Goal: Register for event/course

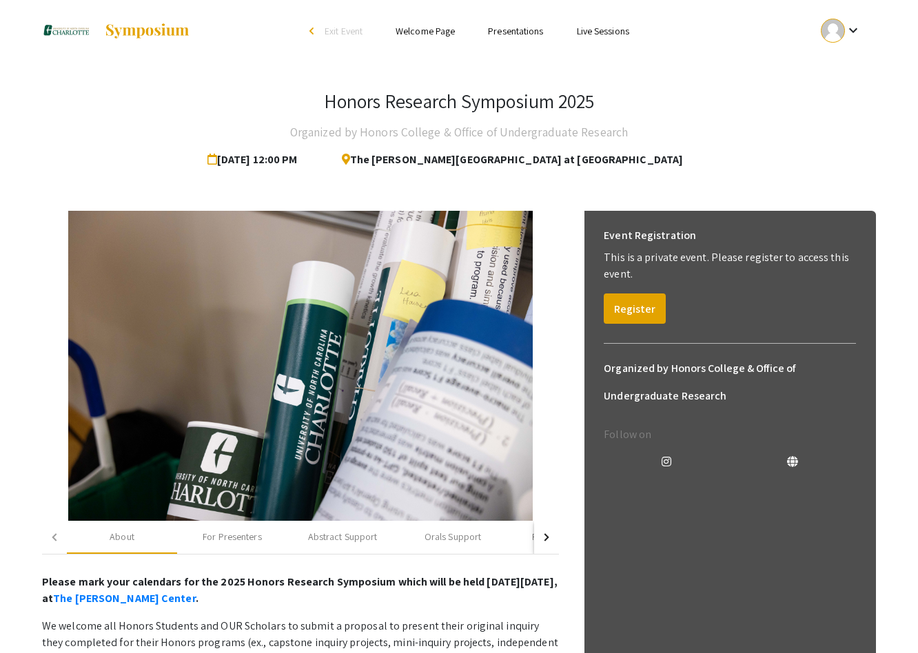
click at [427, 26] on link "Welcome Page" at bounding box center [425, 31] width 59 height 12
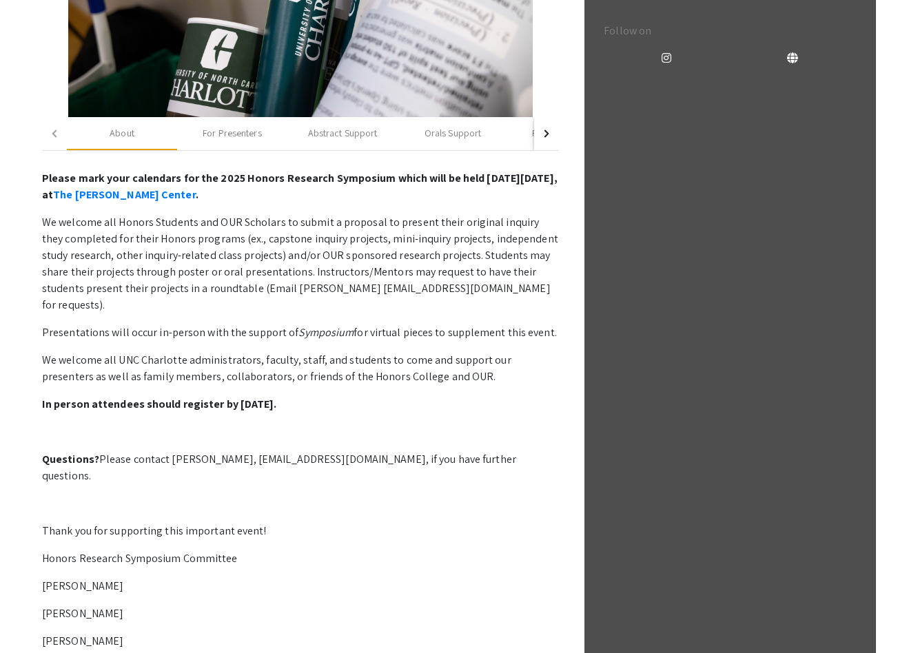
scroll to position [289, 0]
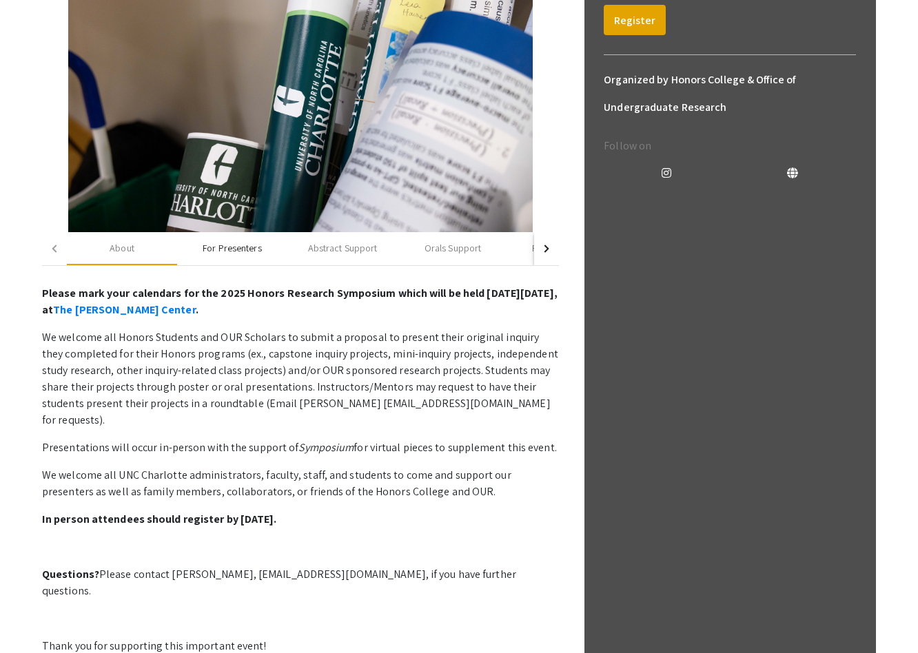
click at [219, 250] on div "For Presenters" at bounding box center [232, 248] width 59 height 14
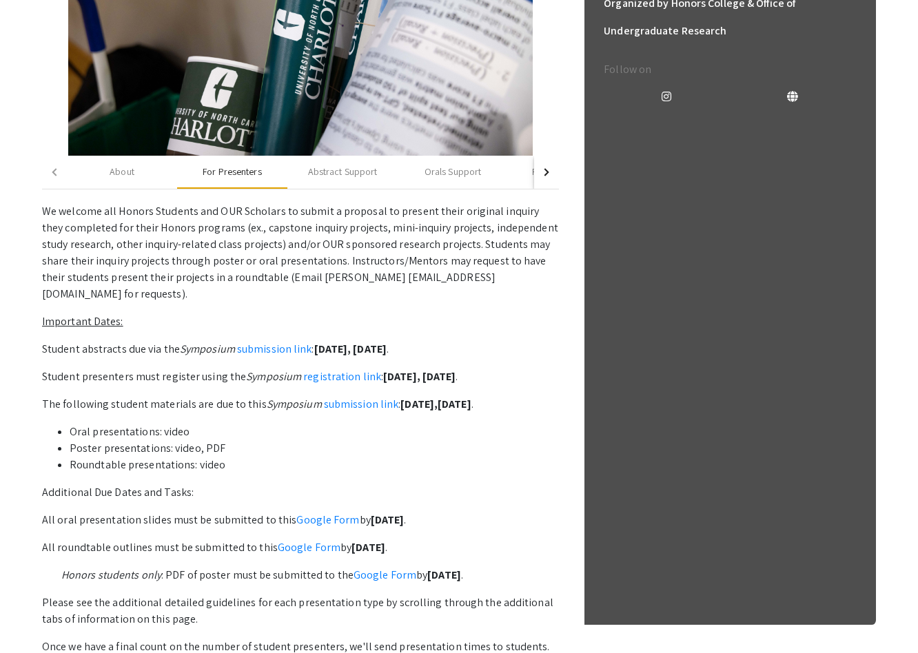
scroll to position [382, 0]
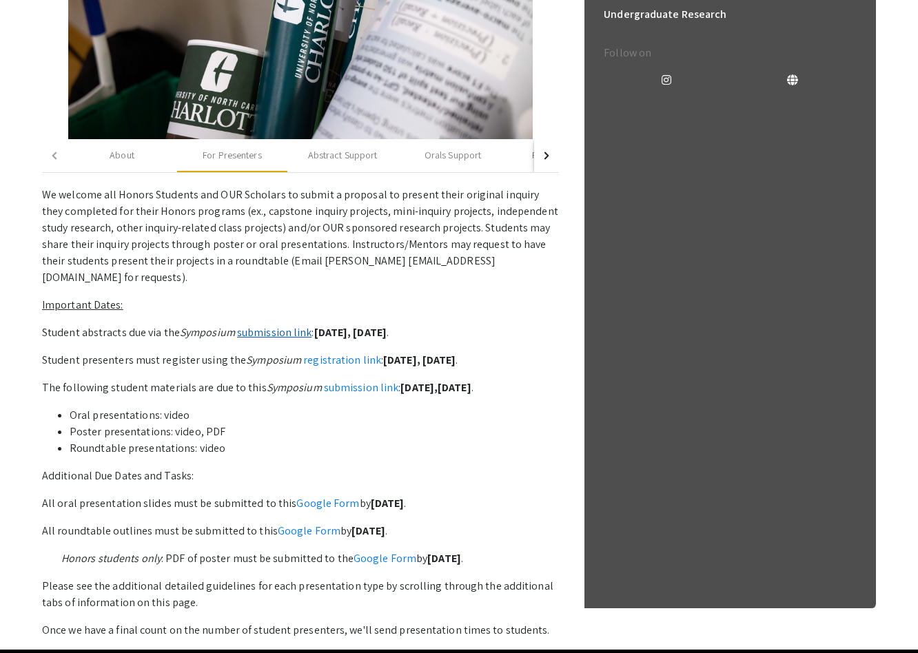
click at [287, 325] on link "submission link" at bounding box center [274, 332] width 75 height 14
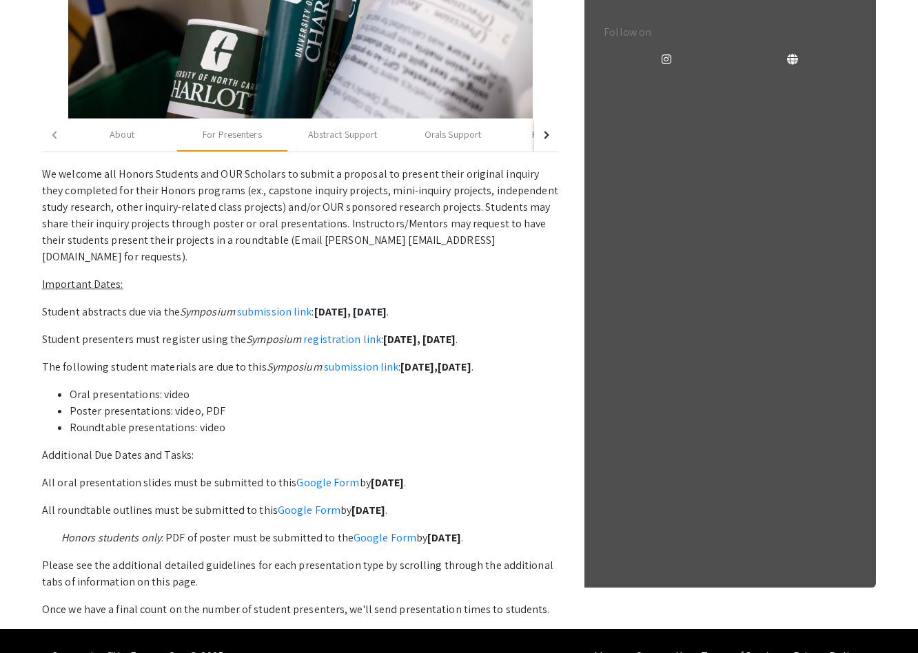
scroll to position [417, 0]
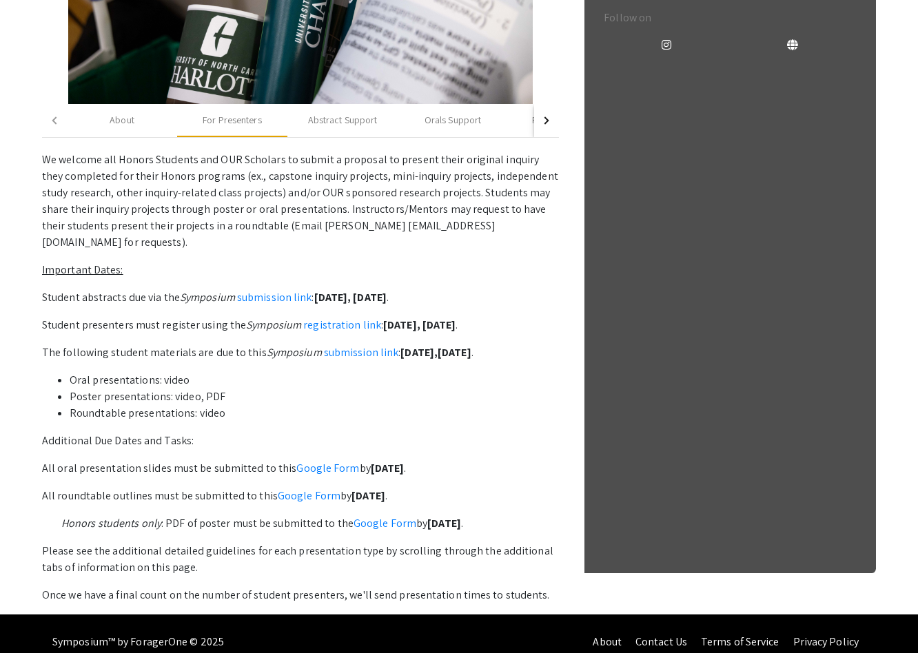
click at [208, 389] on li "Poster presentations: video, PDF" at bounding box center [314, 397] width 489 height 17
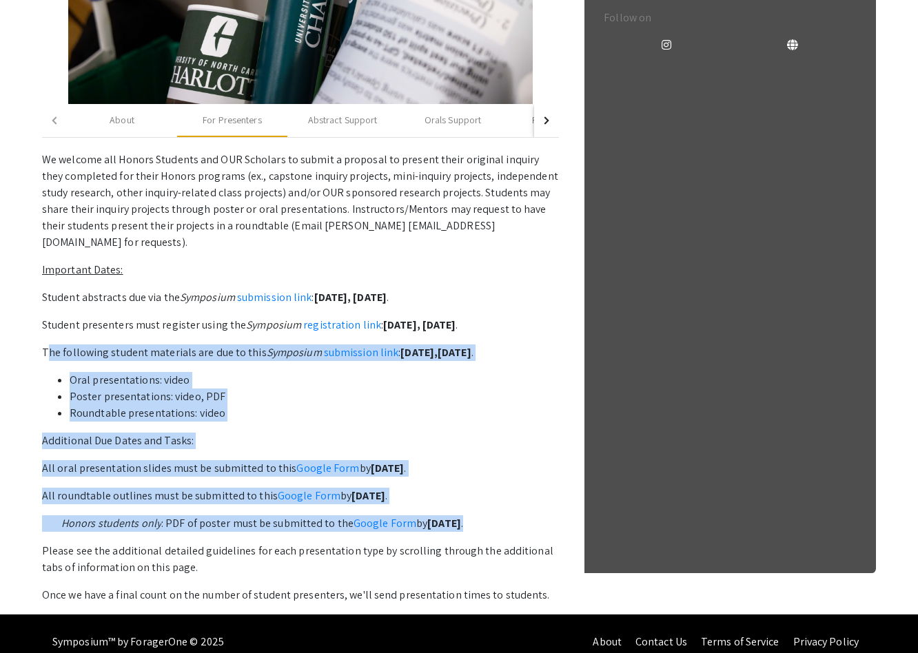
drag, startPoint x: 547, startPoint y: 509, endPoint x: 44, endPoint y: 334, distance: 532.2
click at [44, 334] on p "We welcome all Honors Students and OUR Scholars to submit a proposal to present…" at bounding box center [300, 378] width 517 height 452
copy p "The following student materials are due to this Symposium submission link : Mon…"
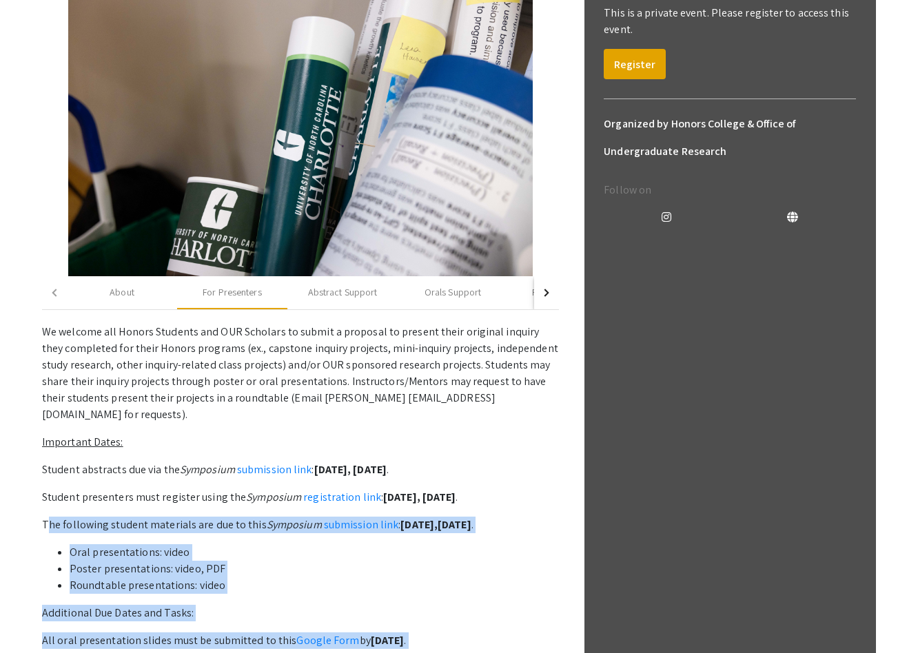
scroll to position [237, 0]
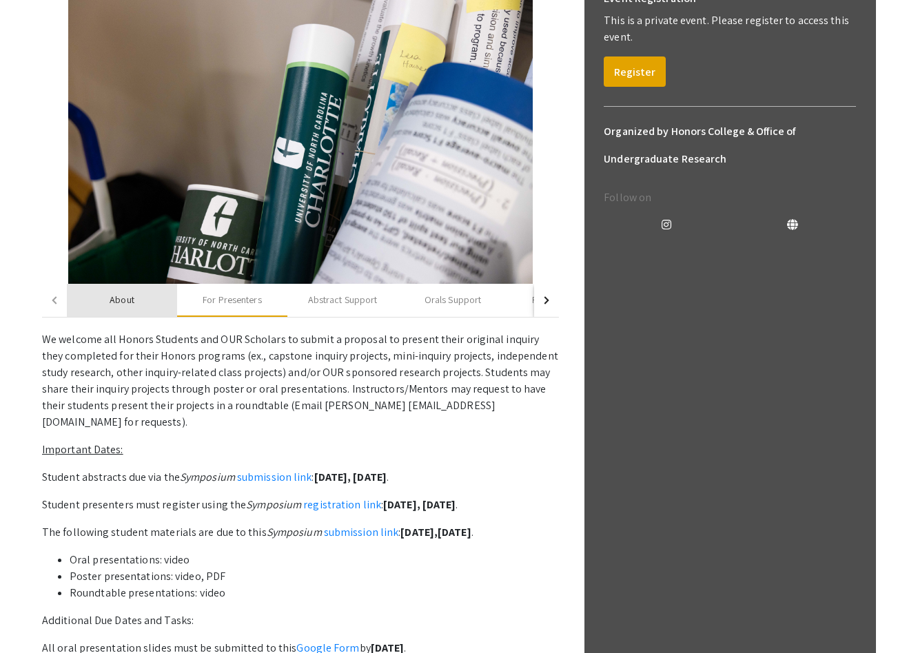
click at [136, 300] on div "About" at bounding box center [122, 300] width 110 height 33
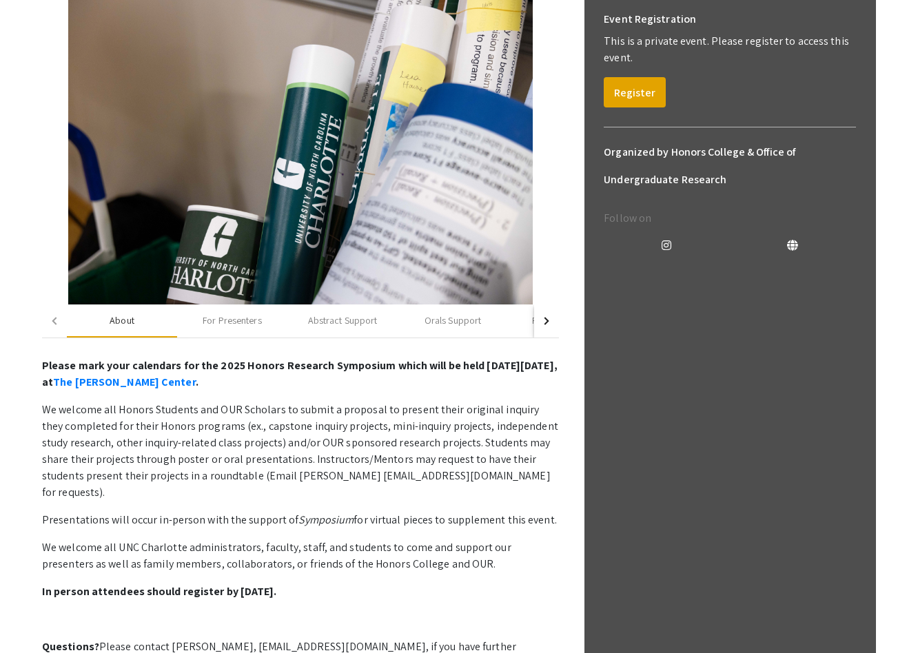
scroll to position [128, 0]
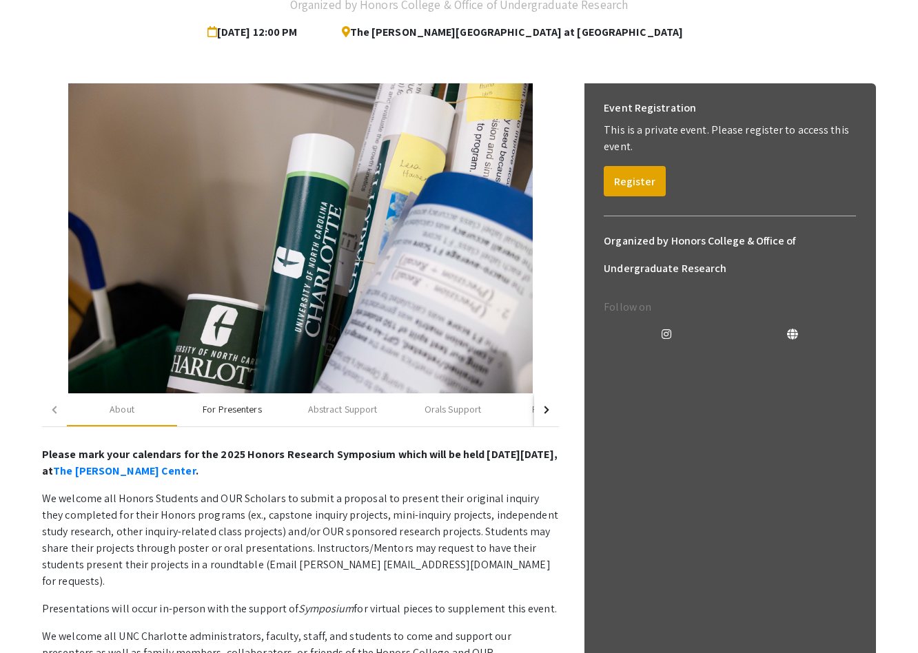
click at [237, 407] on div "For Presenters" at bounding box center [232, 410] width 59 height 14
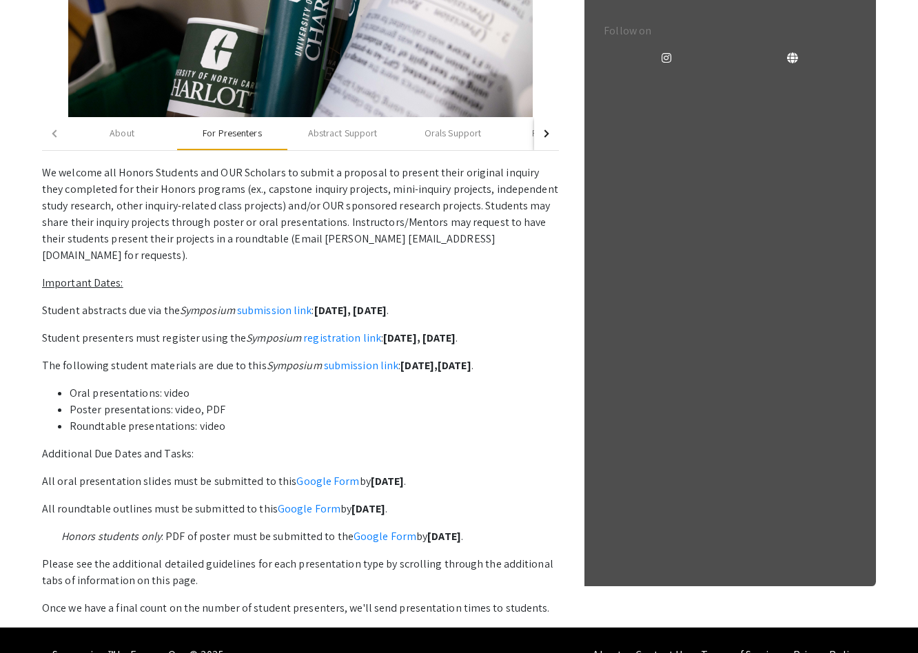
scroll to position [417, 0]
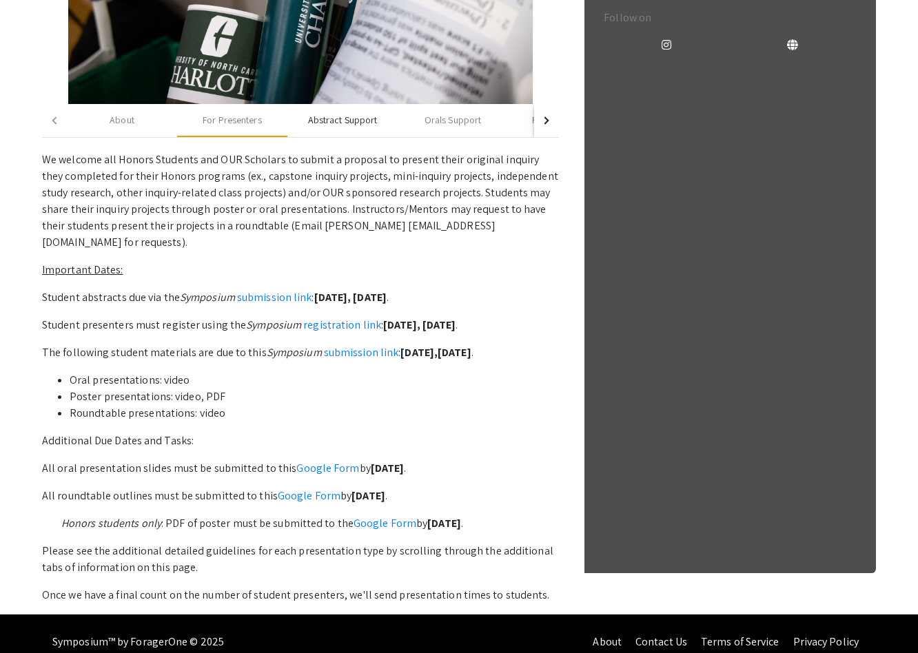
click at [365, 122] on div "Abstract Support" at bounding box center [343, 120] width 70 height 14
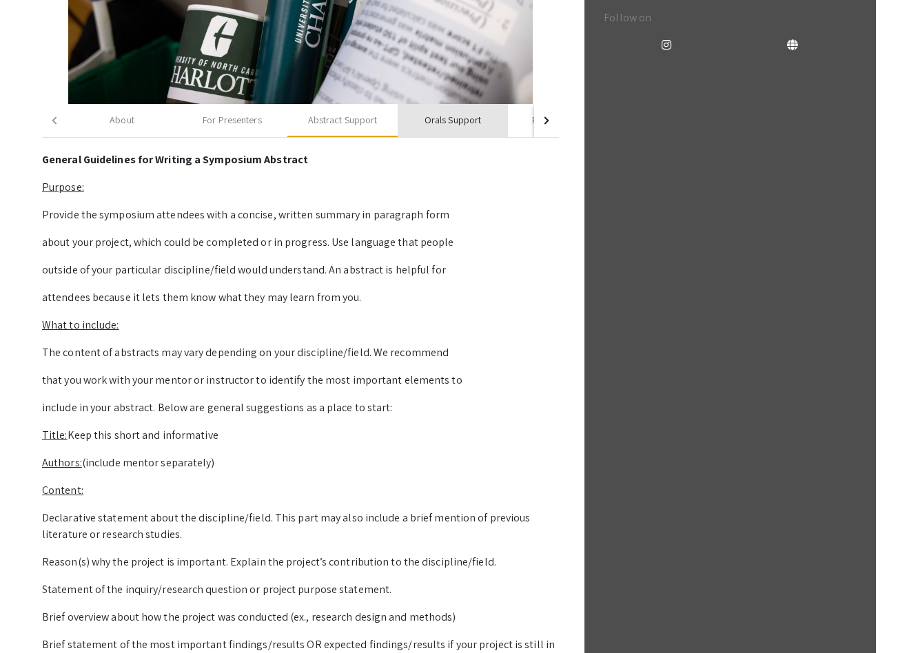
click at [425, 125] on div "Orals Support" at bounding box center [453, 120] width 57 height 14
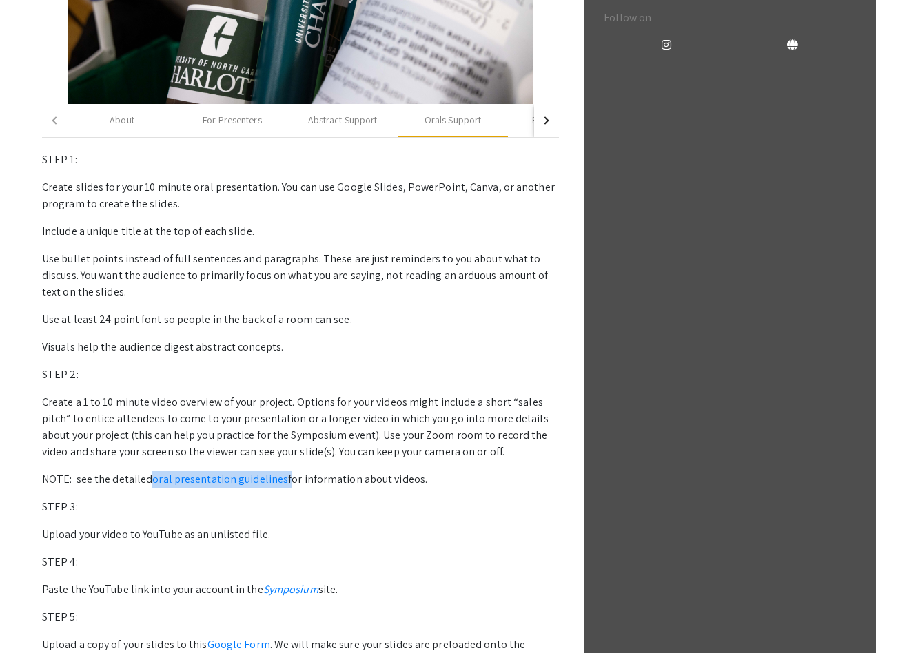
drag, startPoint x: 282, startPoint y: 480, endPoint x: 150, endPoint y: 478, distance: 132.4
click at [150, 478] on p "NOTE: see the detailed oral presentation guidelines for information about video…" at bounding box center [300, 480] width 517 height 17
copy p "oral presentation guidelines"
click at [545, 121] on div "button" at bounding box center [546, 120] width 8 height 8
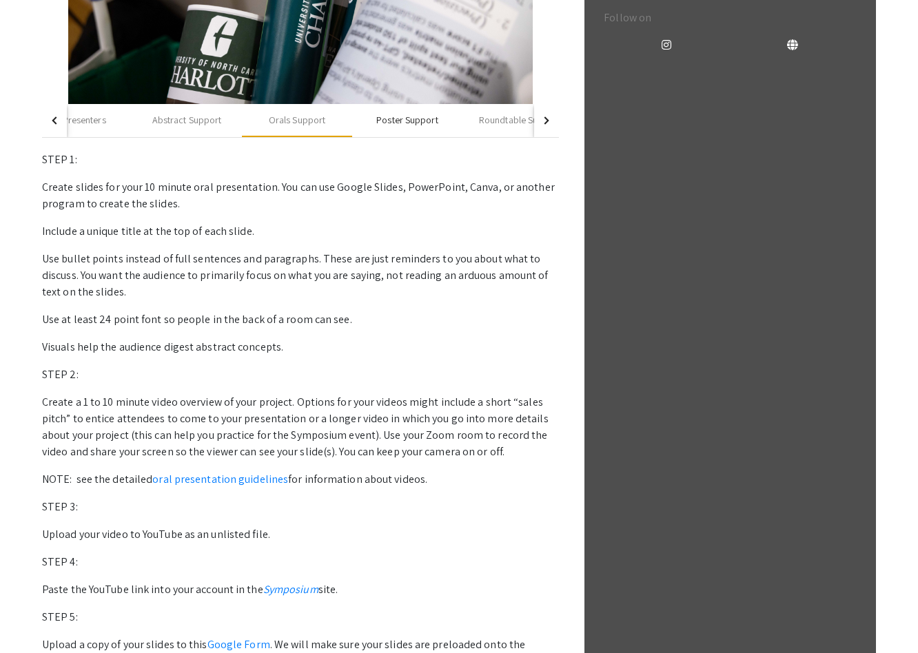
click at [412, 121] on div "Poster Support" at bounding box center [406, 120] width 61 height 14
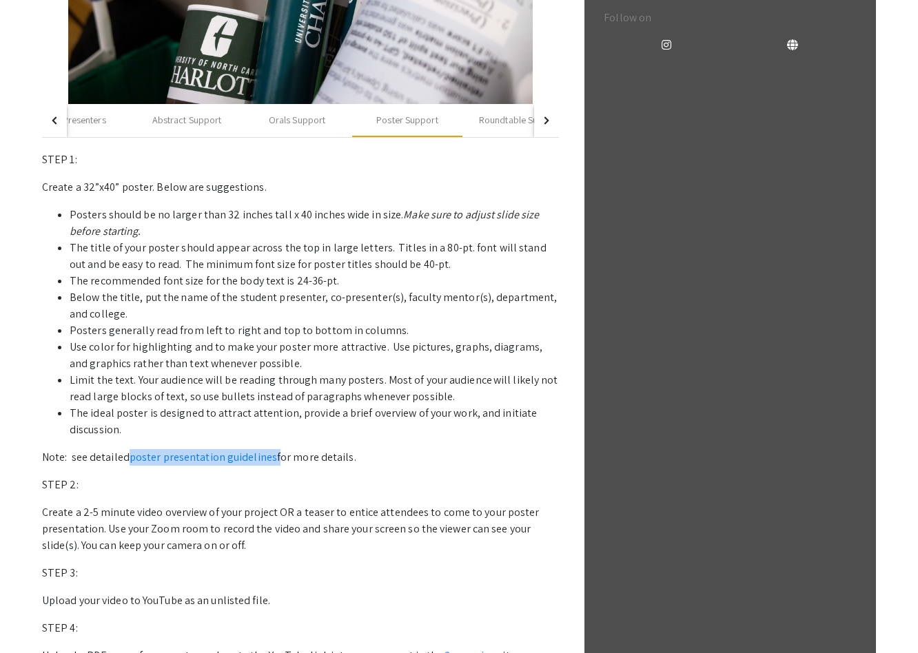
drag, startPoint x: 273, startPoint y: 458, endPoint x: 128, endPoint y: 452, distance: 144.9
click at [128, 452] on p "Note: see detailed poster presentation guidelines for more details." at bounding box center [300, 457] width 517 height 17
copy p "poster presentation guidelines"
click at [487, 121] on div "Roundtable Support" at bounding box center [520, 120] width 82 height 14
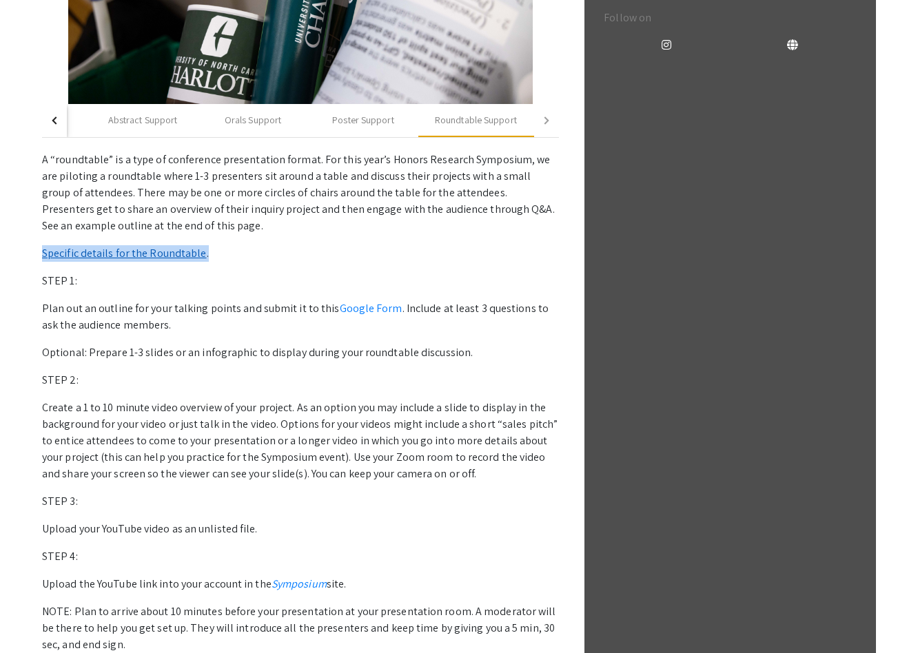
drag, startPoint x: 214, startPoint y: 252, endPoint x: 41, endPoint y: 250, distance: 173.0
click at [42, 250] on p "Specific details for the Roundtable ." at bounding box center [300, 253] width 517 height 17
copy p "Specific details for the Roundtable ."
